Goal: Information Seeking & Learning: Learn about a topic

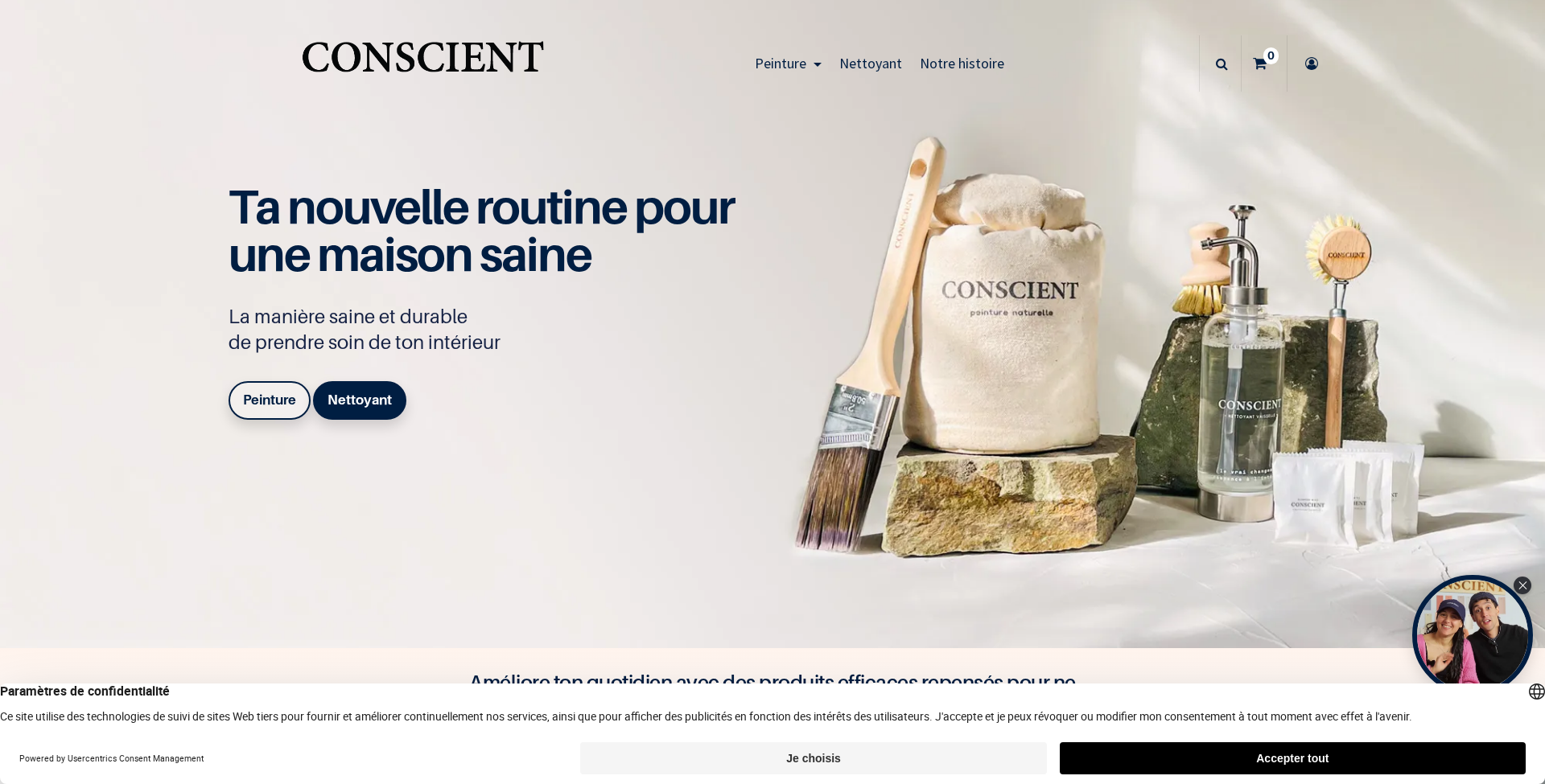
click at [287, 394] on b "Peinture" at bounding box center [269, 399] width 54 height 16
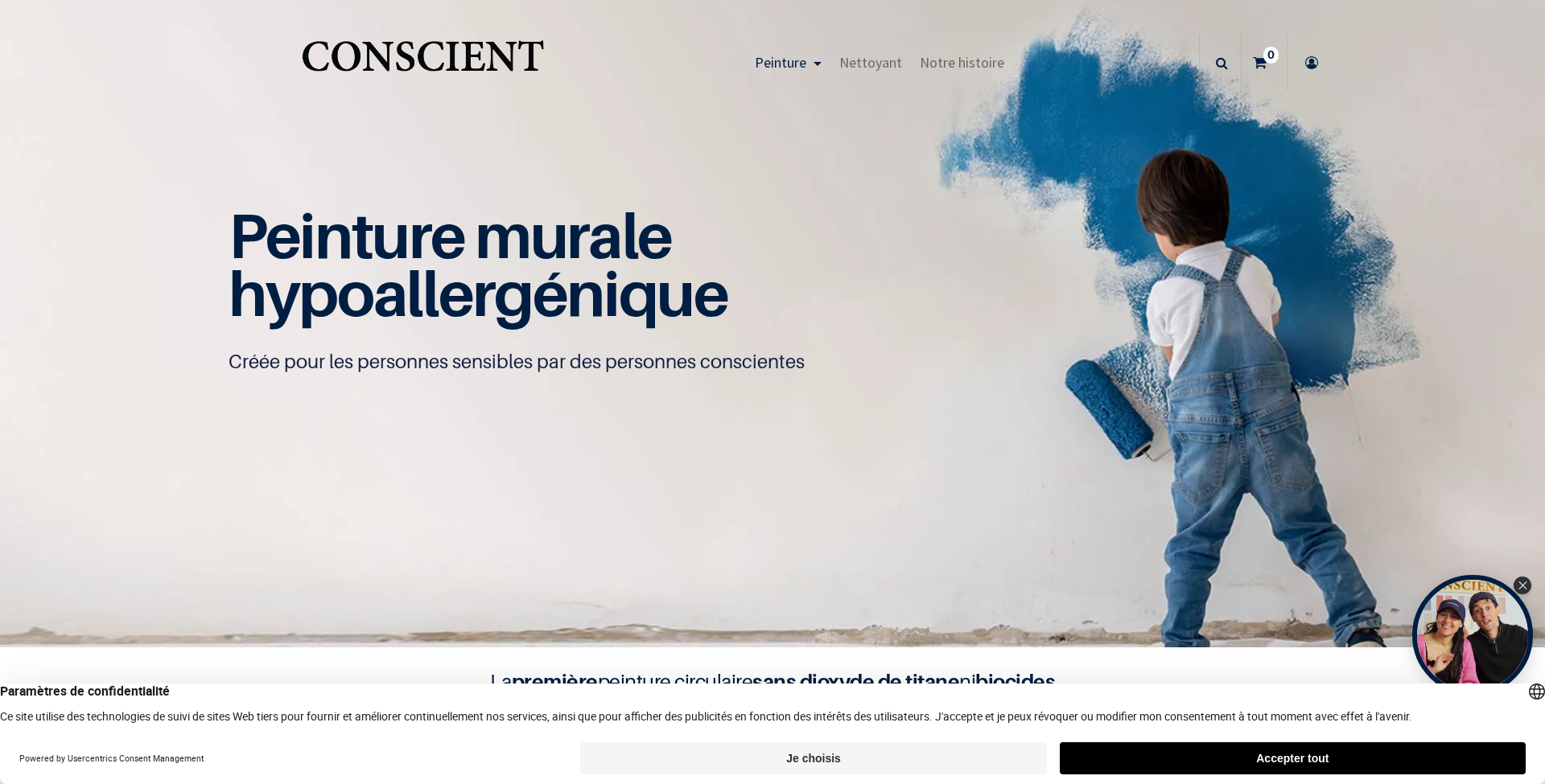
scroll to position [532, 0]
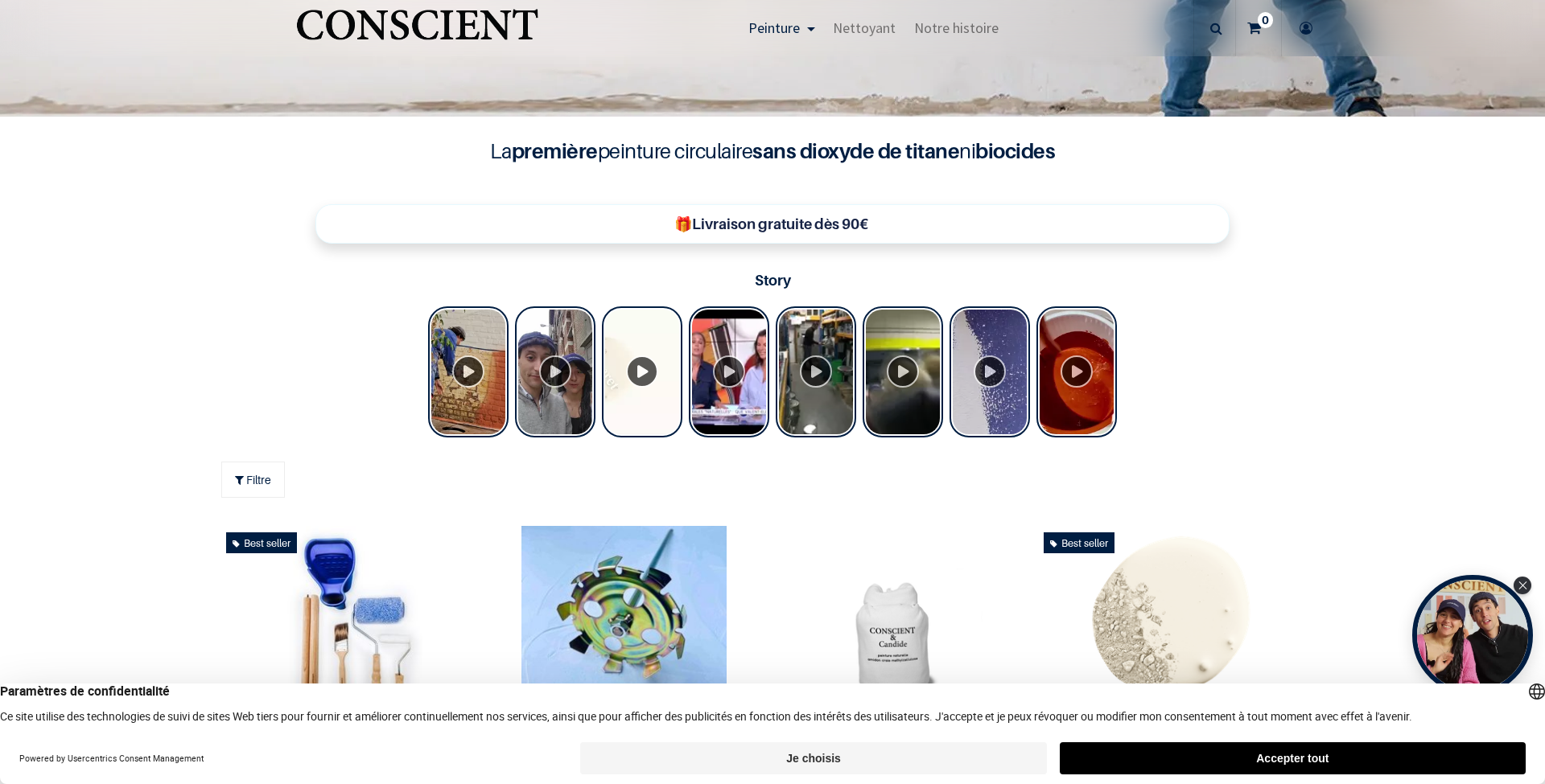
click at [1239, 754] on button "Accepter tout" at bounding box center [1293, 758] width 466 height 32
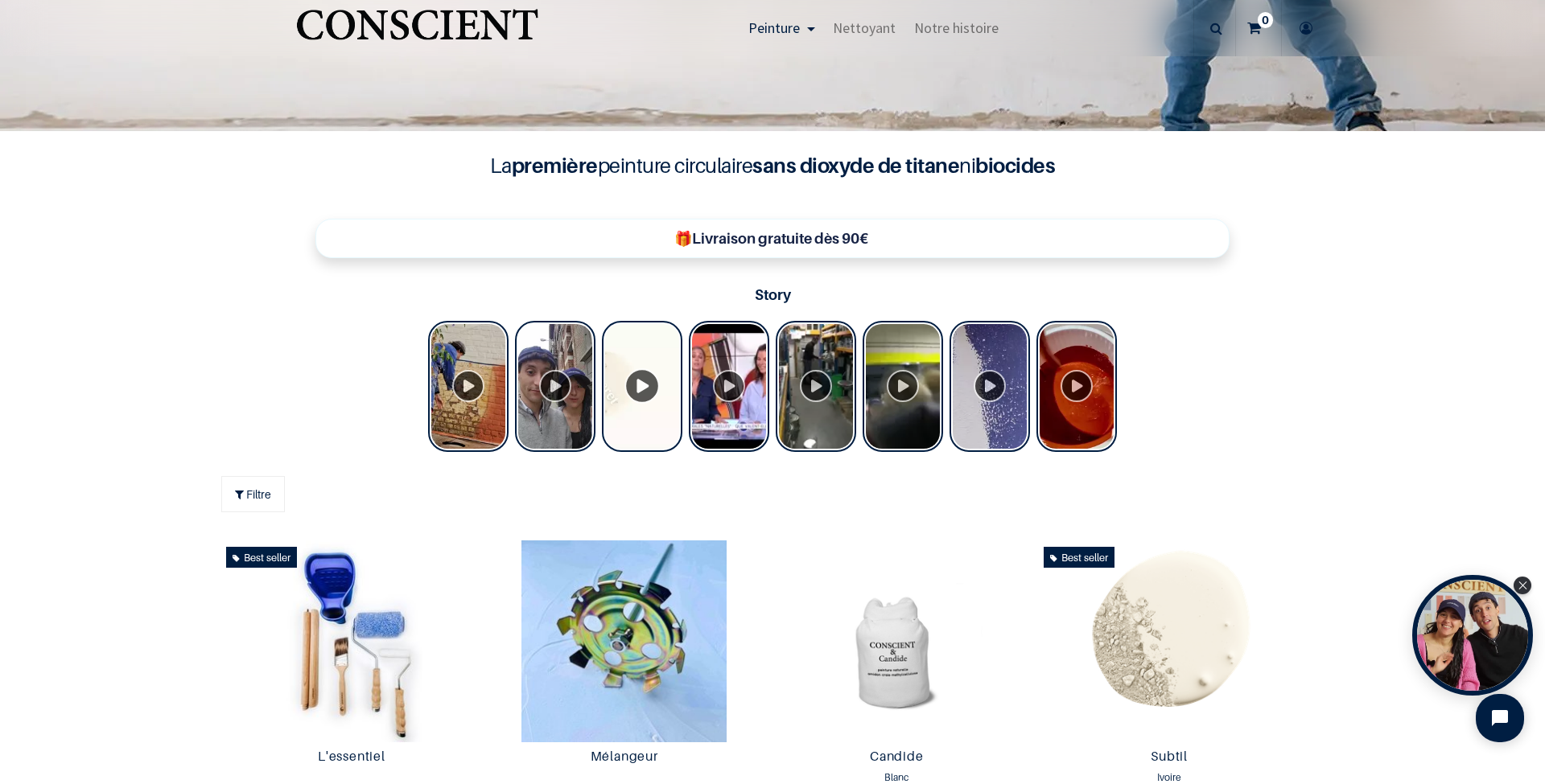
scroll to position [0, 0]
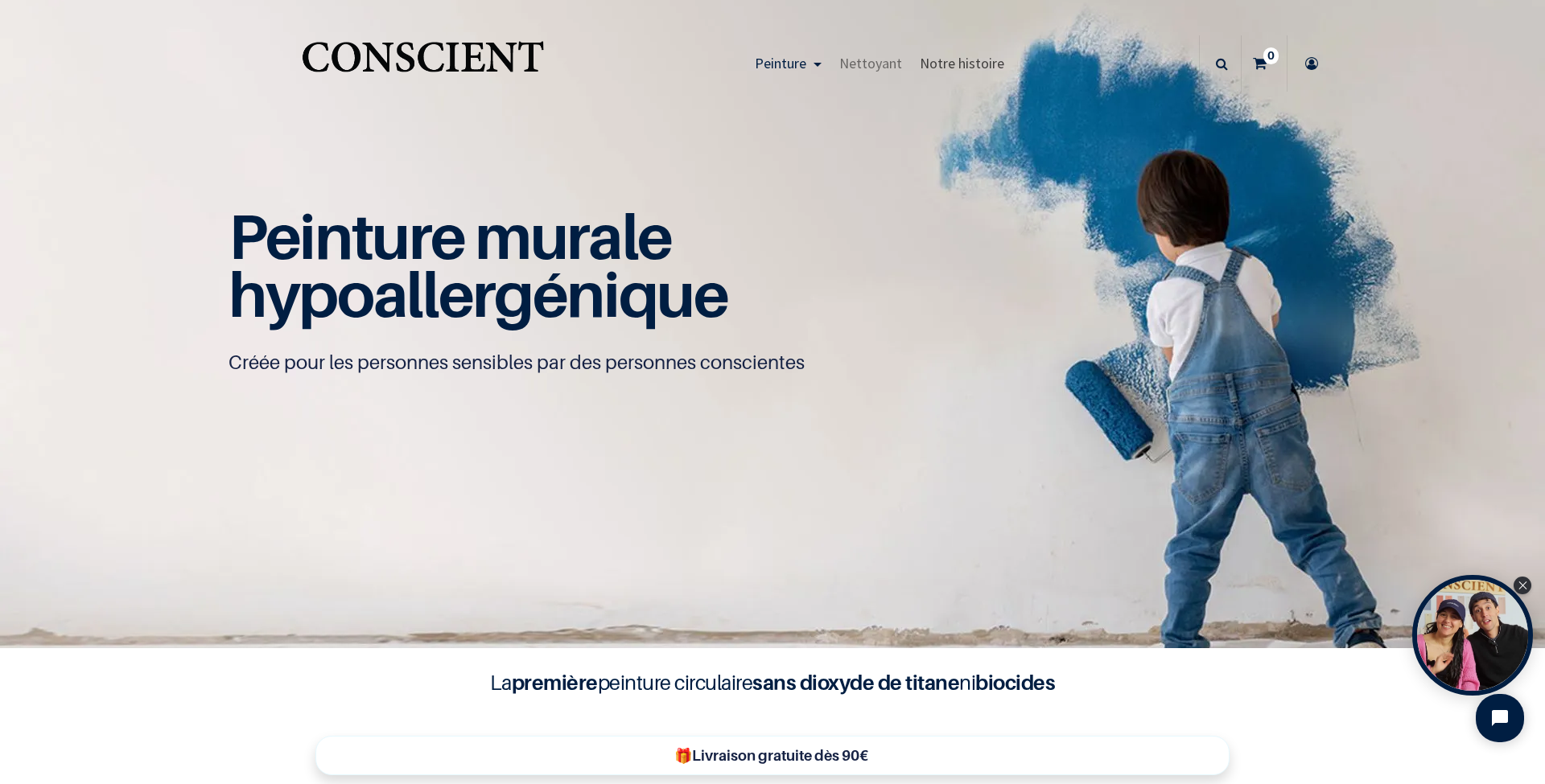
click at [955, 66] on span "Notre histoire" at bounding box center [961, 62] width 84 height 18
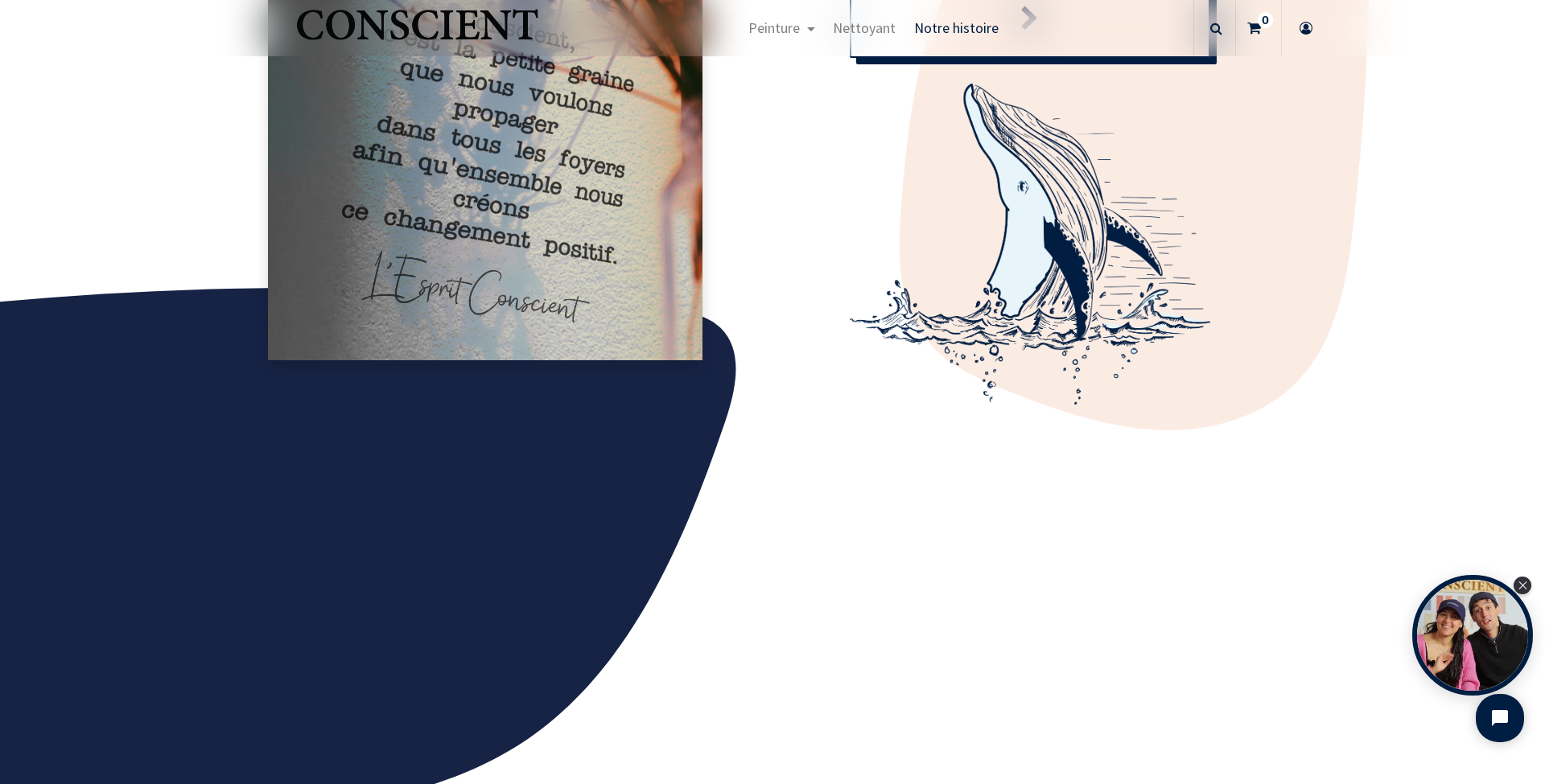
scroll to position [423, 0]
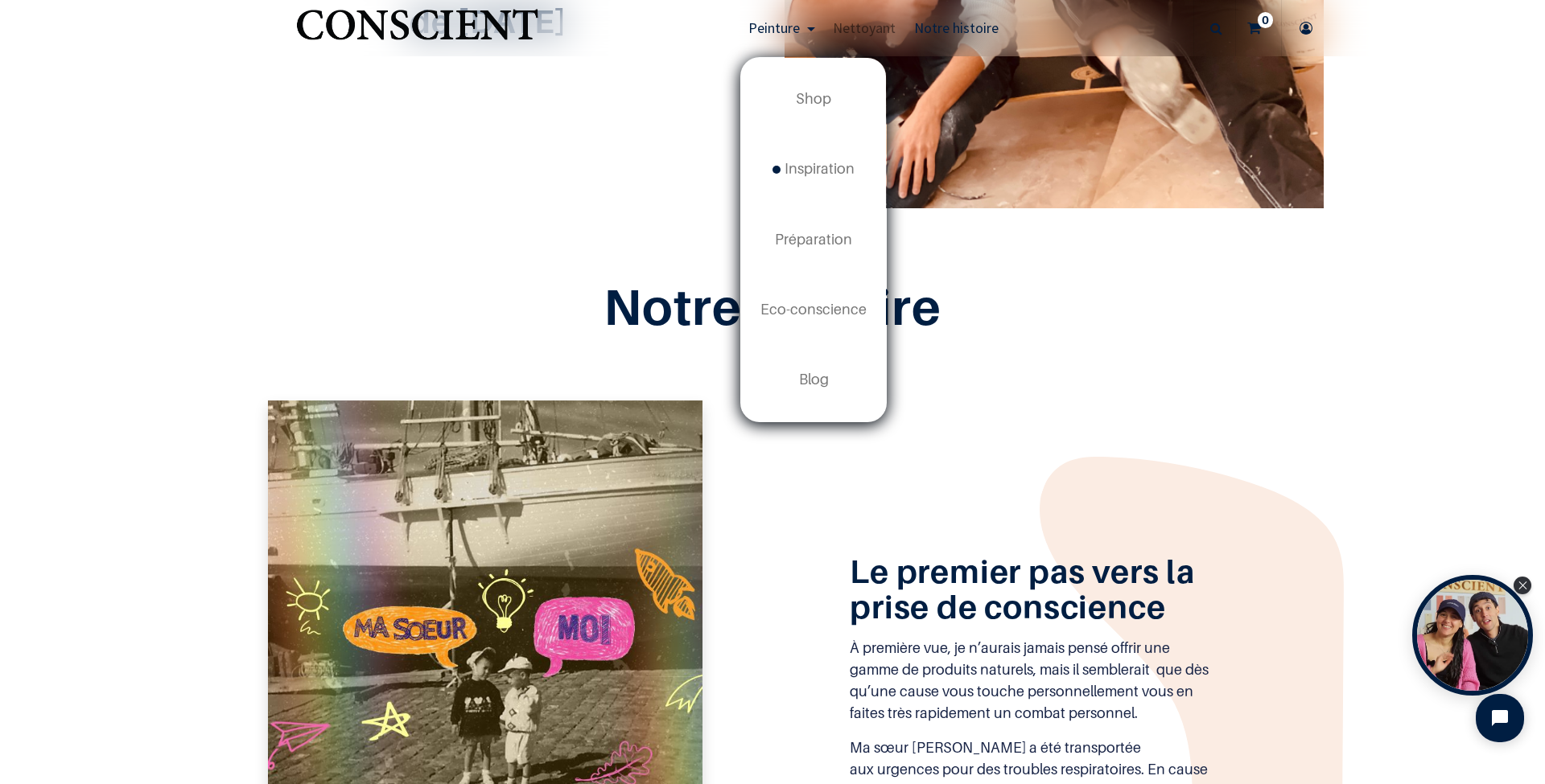
click at [815, 33] on link "Peinture" at bounding box center [782, 28] width 84 height 56
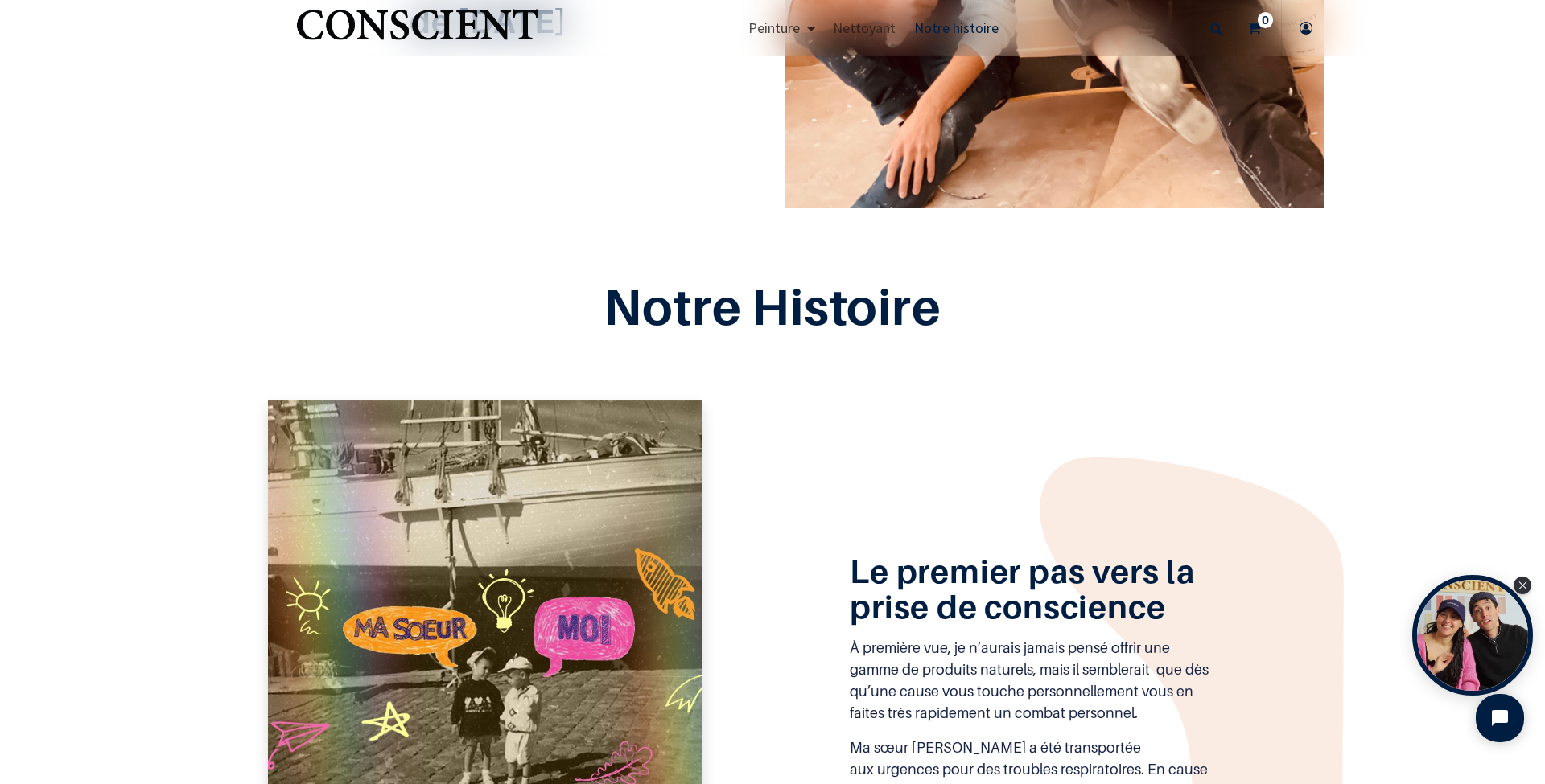
click at [800, 29] on span "Peinture" at bounding box center [774, 27] width 52 height 18
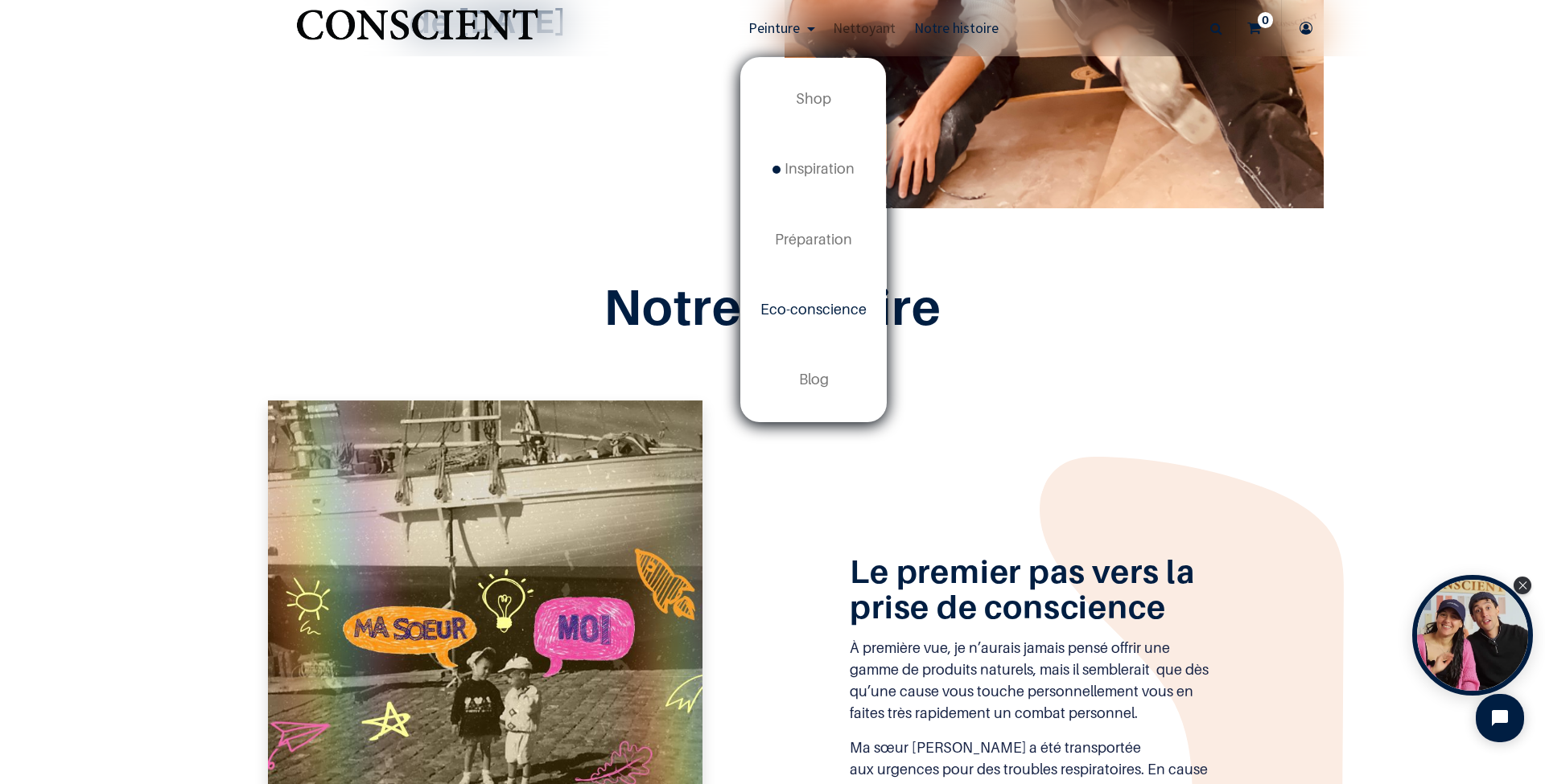
click at [818, 303] on span "Eco-conscience" at bounding box center [813, 309] width 106 height 17
